Goal: Information Seeking & Learning: Learn about a topic

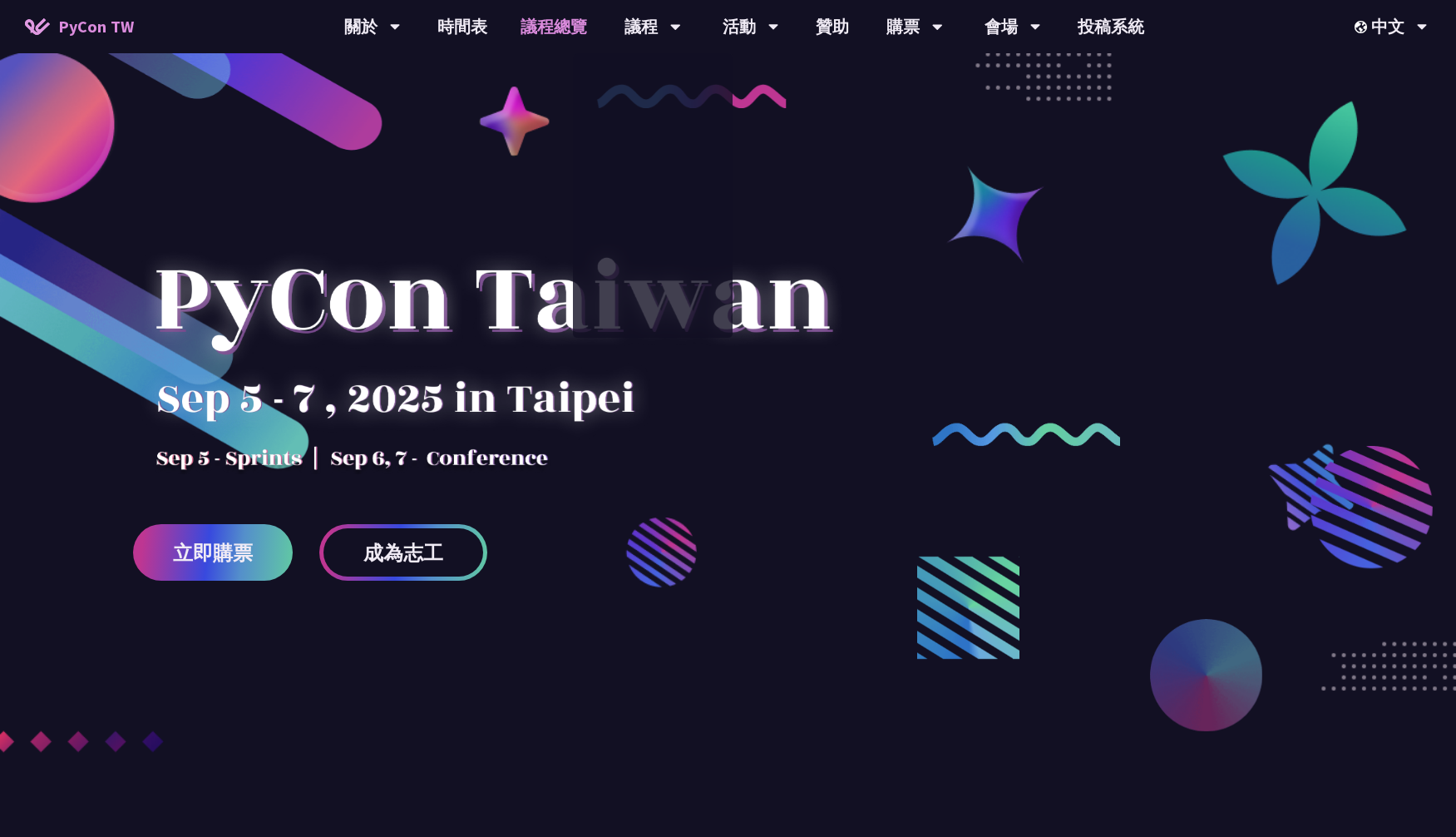
click at [525, 27] on link "議程總覽" at bounding box center [553, 26] width 100 height 53
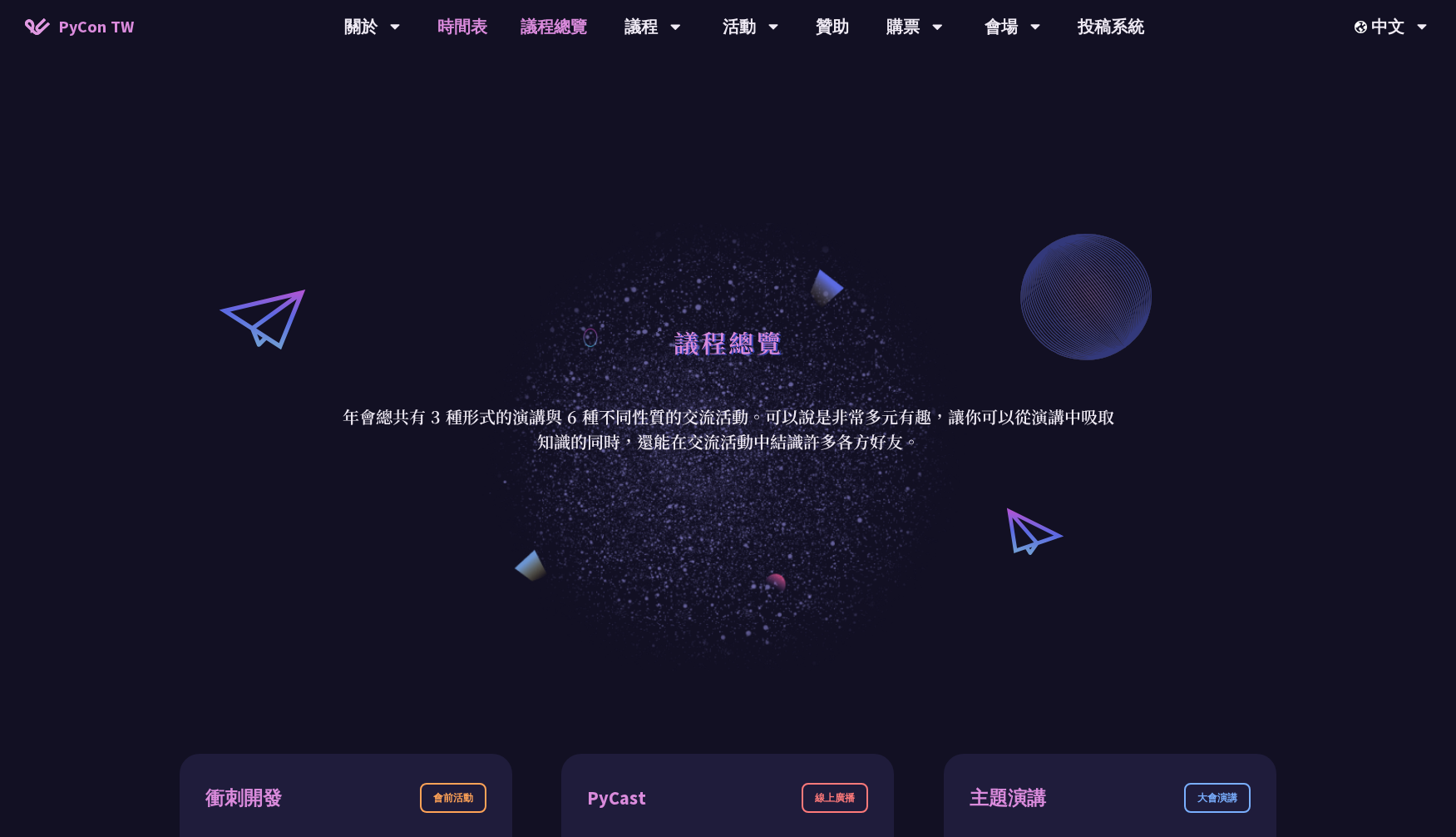
click at [467, 37] on link "時間表" at bounding box center [462, 26] width 83 height 53
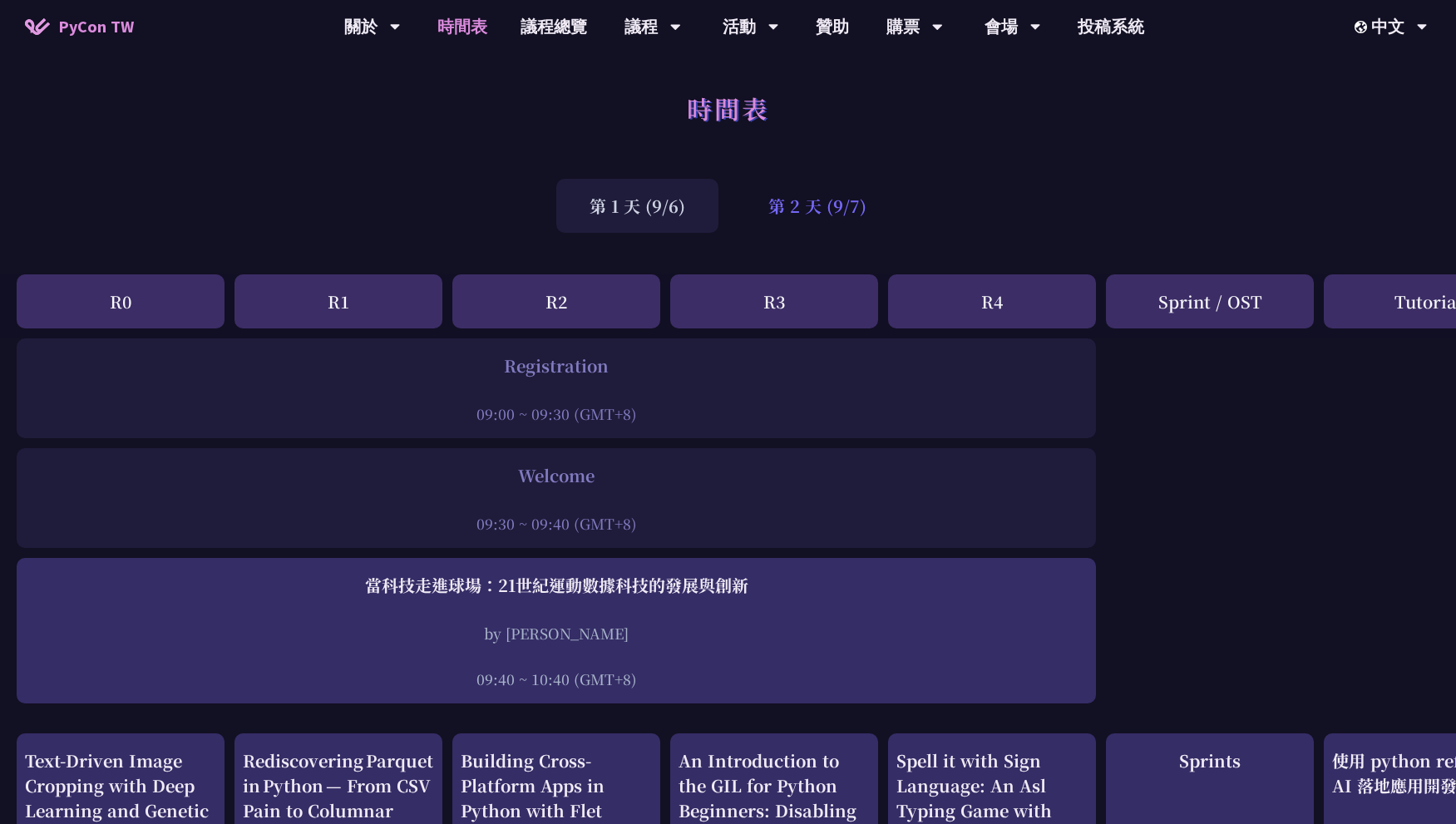
click at [753, 211] on div "第 2 天 (9/7)" at bounding box center [818, 206] width 165 height 54
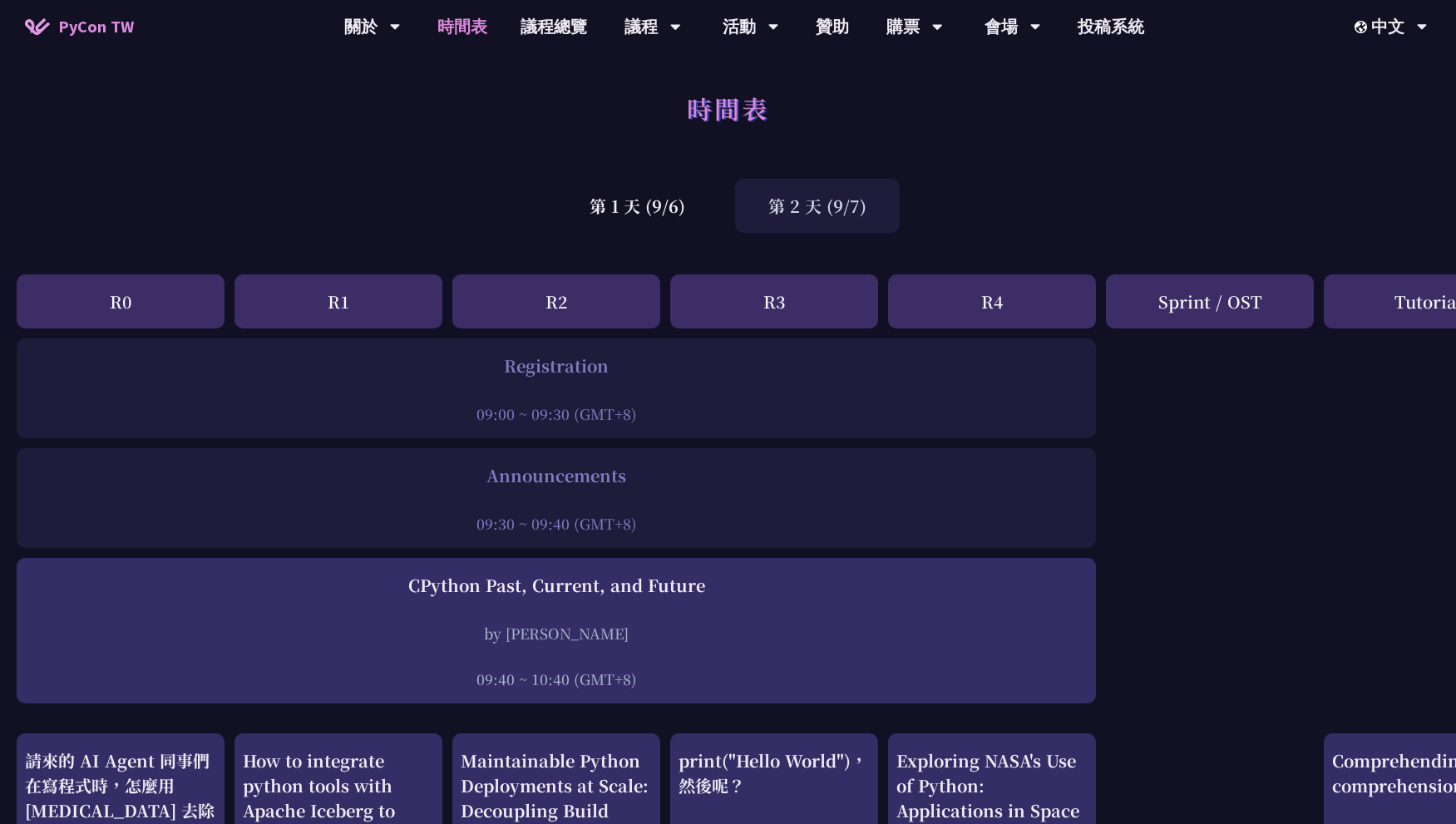
click at [828, 206] on div "第 2 天 (9/7)" at bounding box center [818, 206] width 165 height 54
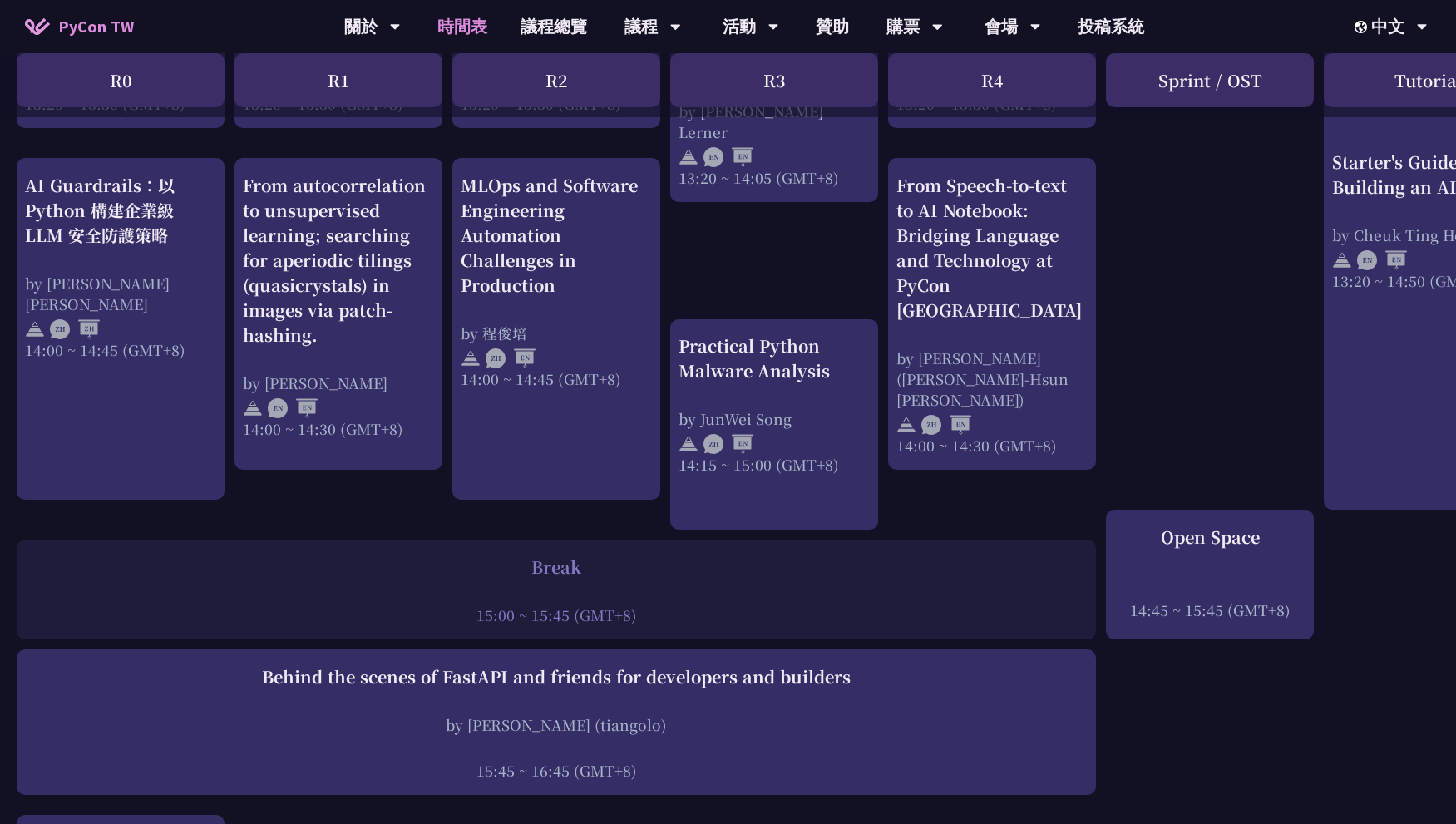
scroll to position [1580, 0]
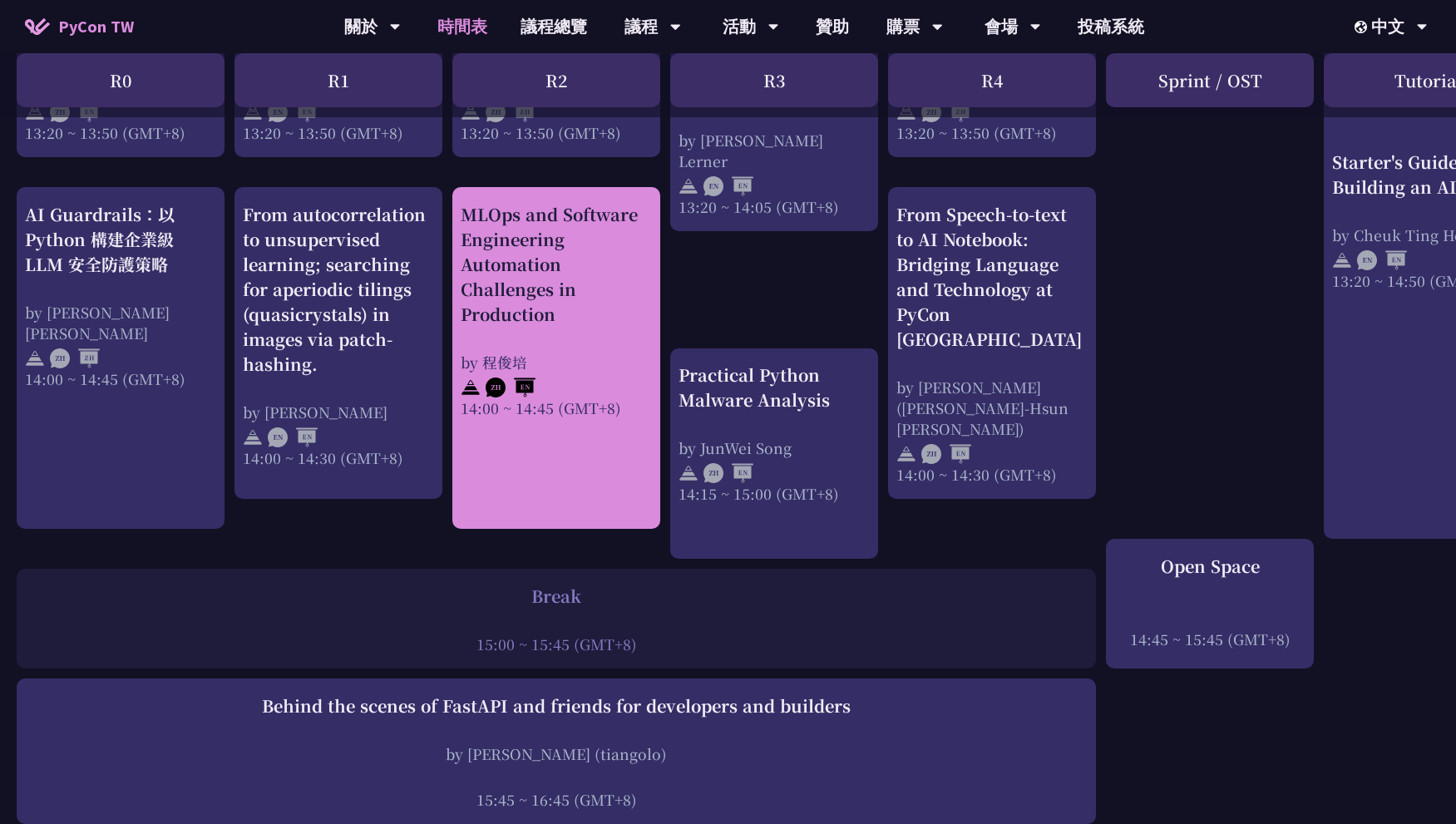
click at [535, 394] on img at bounding box center [511, 387] width 50 height 20
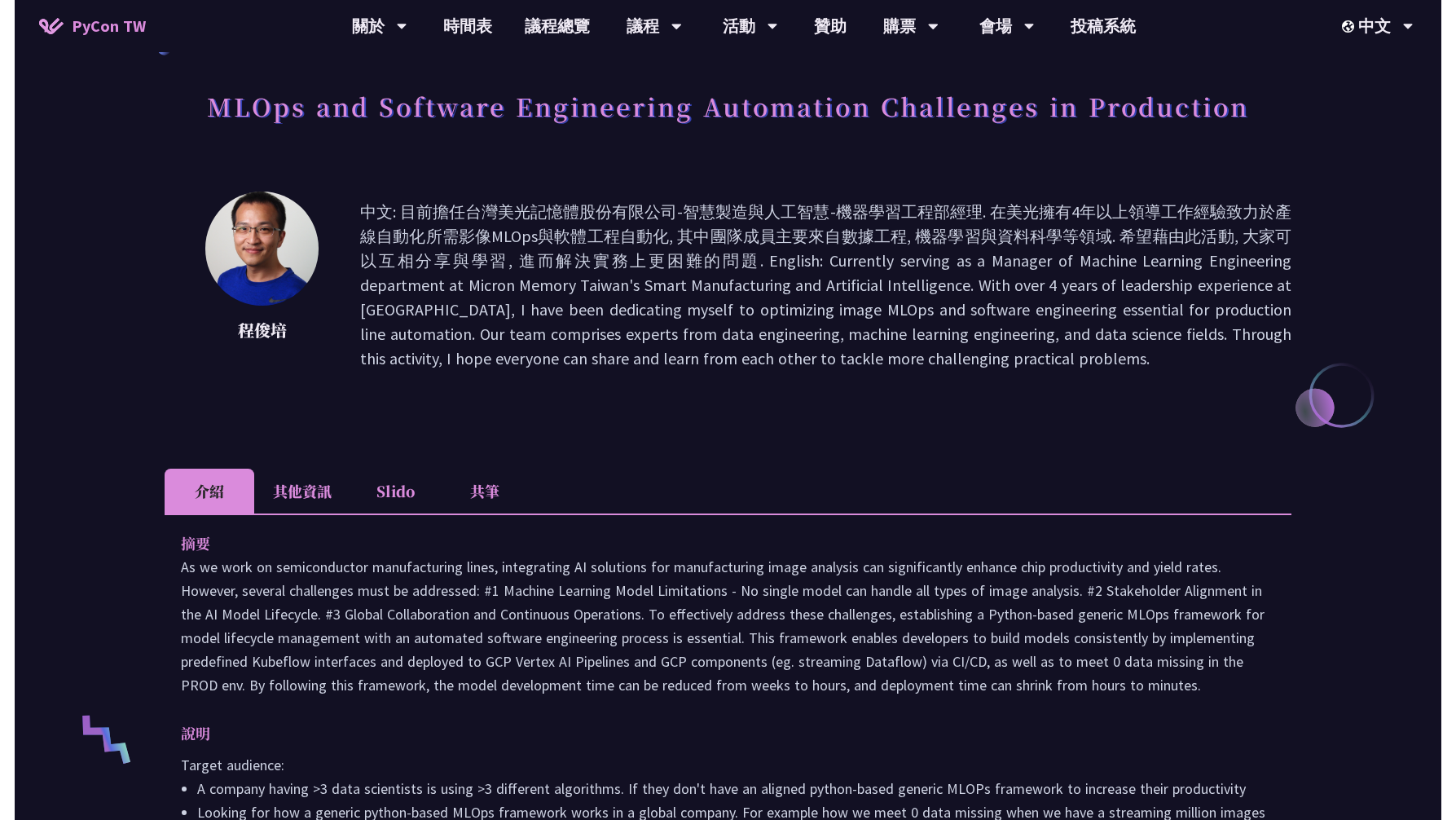
scroll to position [326, 0]
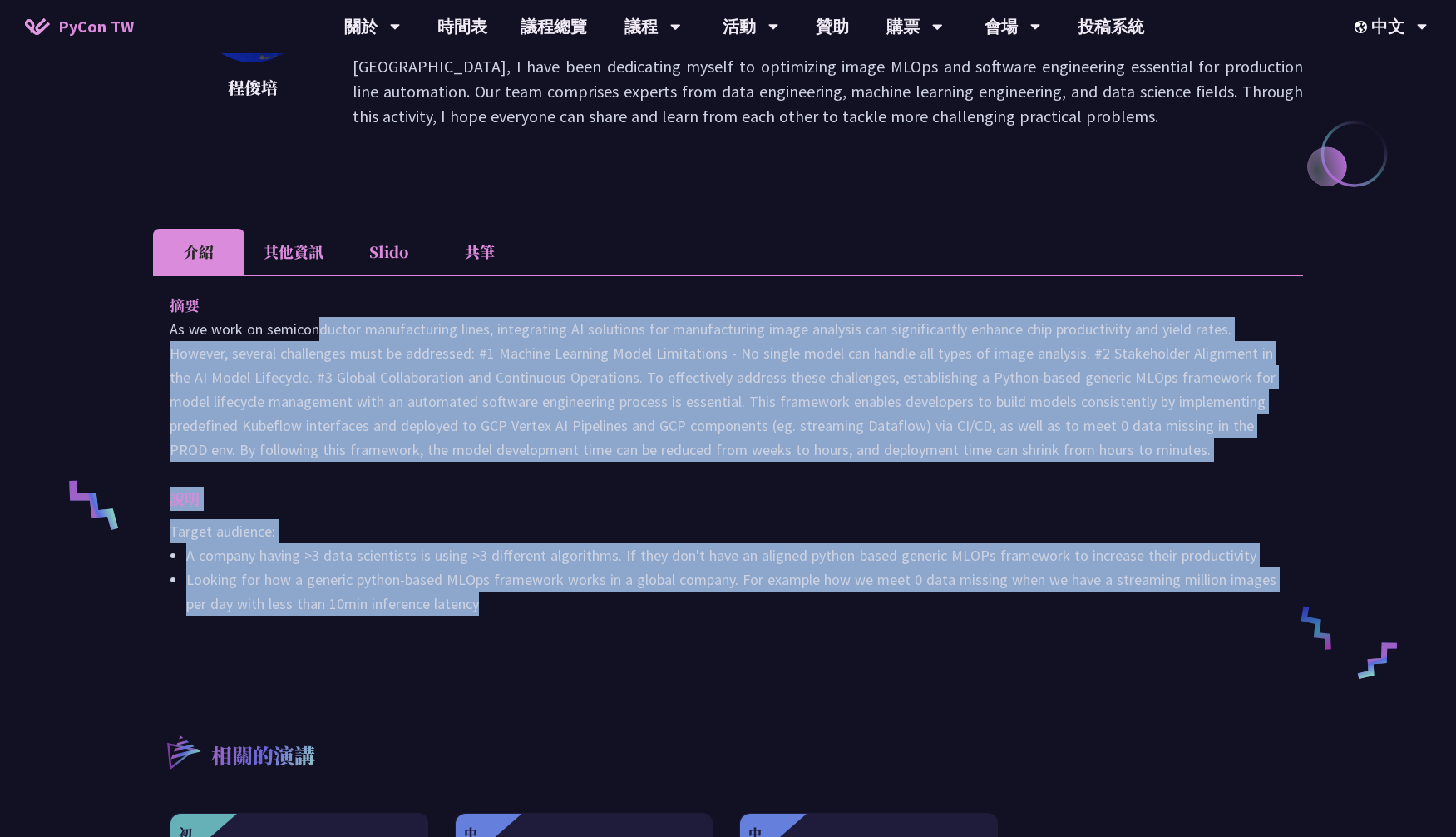
drag, startPoint x: 166, startPoint y: 331, endPoint x: 1057, endPoint y: 609, distance: 933.4
click at [1057, 609] on div "摘要 說明 Target audience: A company having >3 data scientists is using >3 differen…" at bounding box center [728, 465] width 1150 height 383
copy div "As we work on semiconductor manufacturing lines, integrating AI solutions for m…"
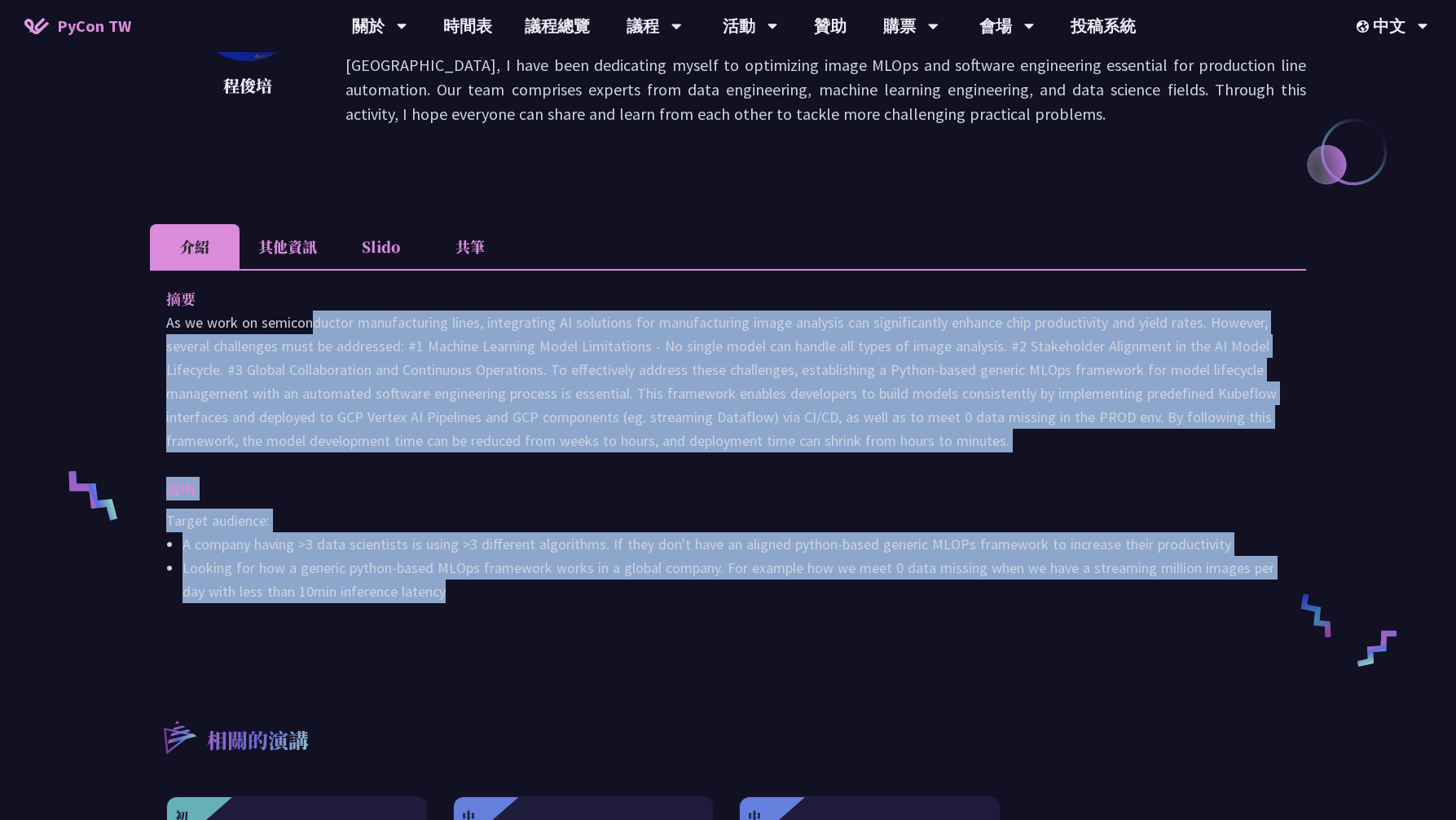
click at [897, 355] on p at bounding box center [728, 381] width 1124 height 142
drag, startPoint x: 511, startPoint y: 619, endPoint x: 167, endPoint y: 332, distance: 448.0
click at [167, 332] on div "摘要 說明 Target audience: A company having >3 data scientists is using >3 differen…" at bounding box center [728, 455] width 1157 height 375
copy div "As we work on semiconductor manufacturing lines, integrating AI solutions for m…"
click at [898, 474] on div "摘要 說明 Target audience: A company having >3 data scientists is using >3 differen…" at bounding box center [728, 455] width 1157 height 375
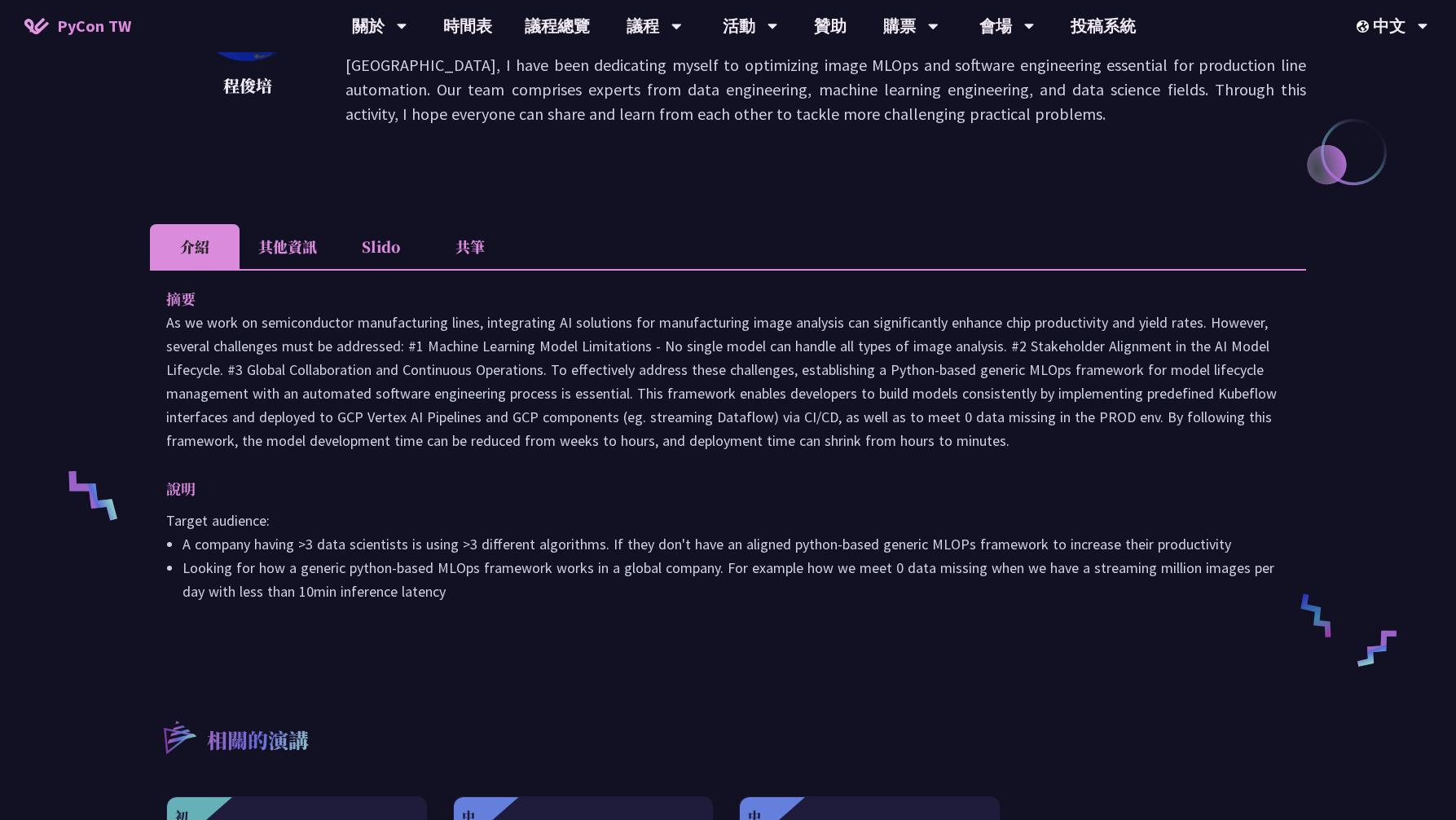
drag, startPoint x: 504, startPoint y: 599, endPoint x: 160, endPoint y: 309, distance: 449.9
click at [160, 309] on div "摘要 說明 Target audience: A company having >3 data scientists is using >3 differen…" at bounding box center [728, 455] width 1157 height 375
copy div "lo Ip do sita co adipiscingeli seddoeiusmodt incid, utlaboreetd MA aliquaeni ad…"
click at [730, 426] on p at bounding box center [728, 381] width 1124 height 142
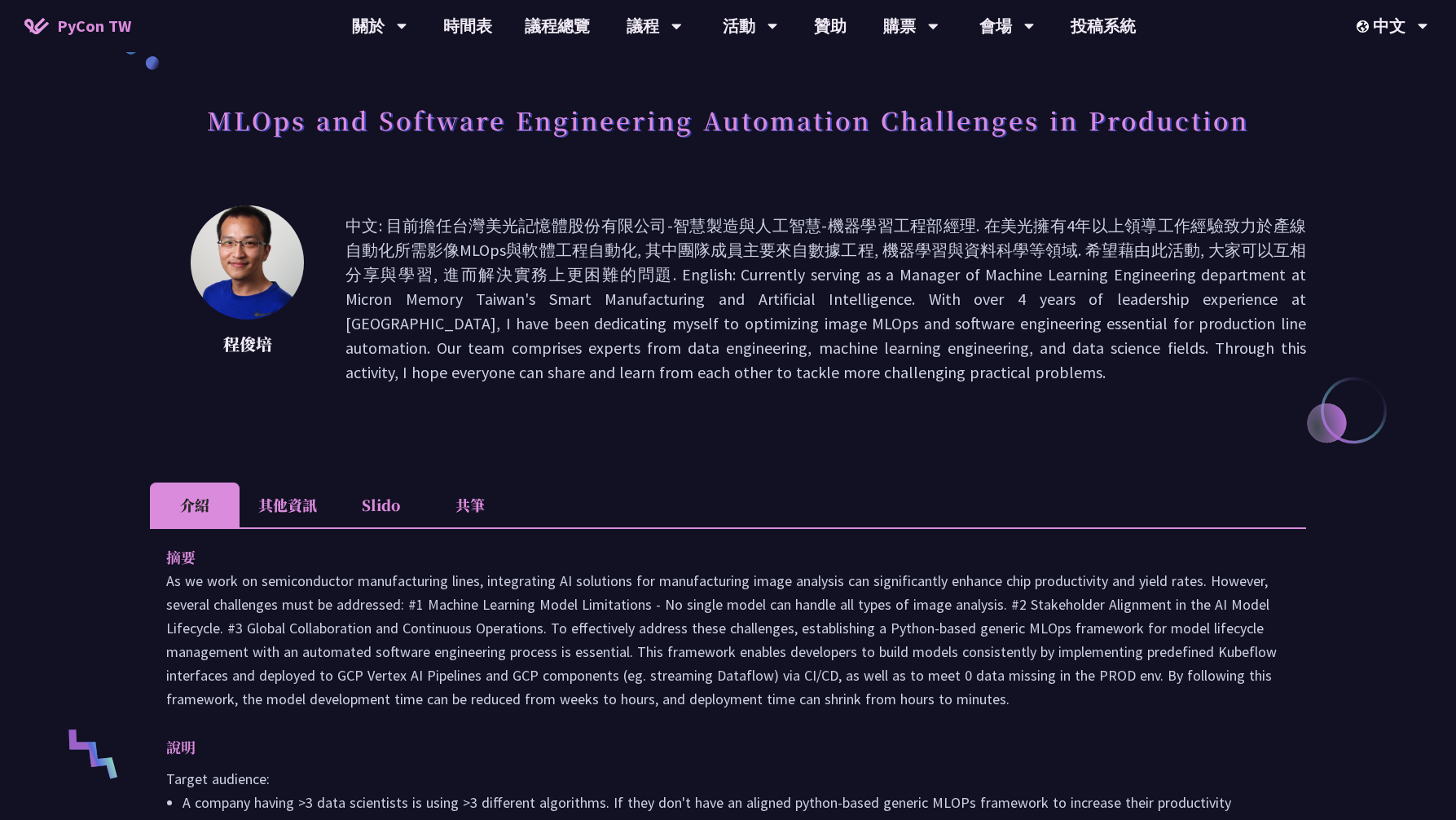
scroll to position [0, 0]
